Goal: Navigation & Orientation: Find specific page/section

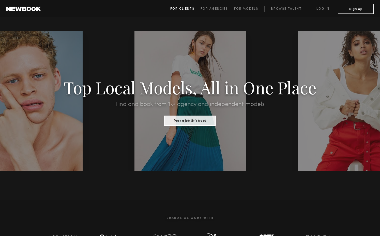
type input "**********"
click at [190, 6] on link "For Clients" at bounding box center [185, 9] width 30 height 6
click at [279, 6] on link "Browse Talent" at bounding box center [287, 9] width 44 height 6
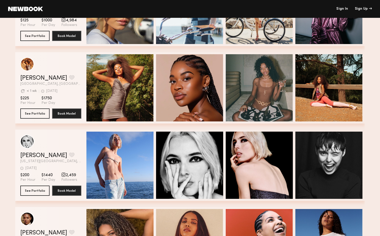
scroll to position [605, 0]
